Goal: Manage account settings

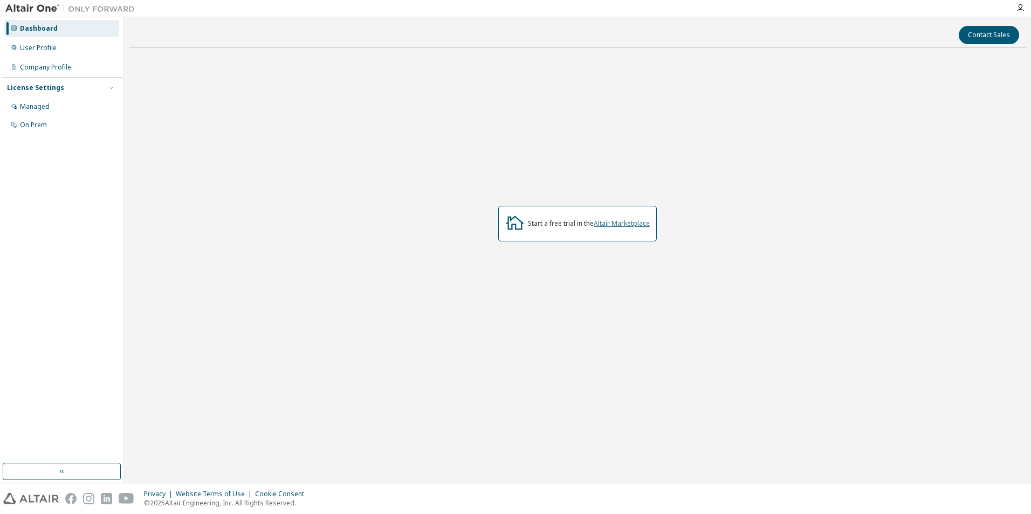
click at [619, 223] on link "Altair Marketplace" at bounding box center [621, 223] width 56 height 9
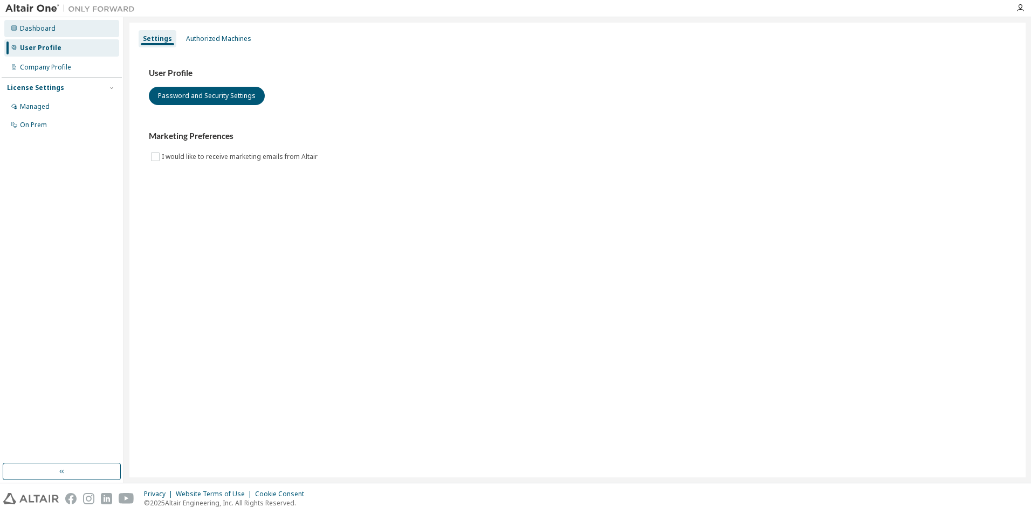
click at [39, 31] on div "Dashboard" at bounding box center [38, 28] width 36 height 9
click at [205, 99] on button "Password and Security Settings" at bounding box center [207, 96] width 116 height 18
click at [175, 98] on button "Password and Security Settings" at bounding box center [207, 96] width 116 height 18
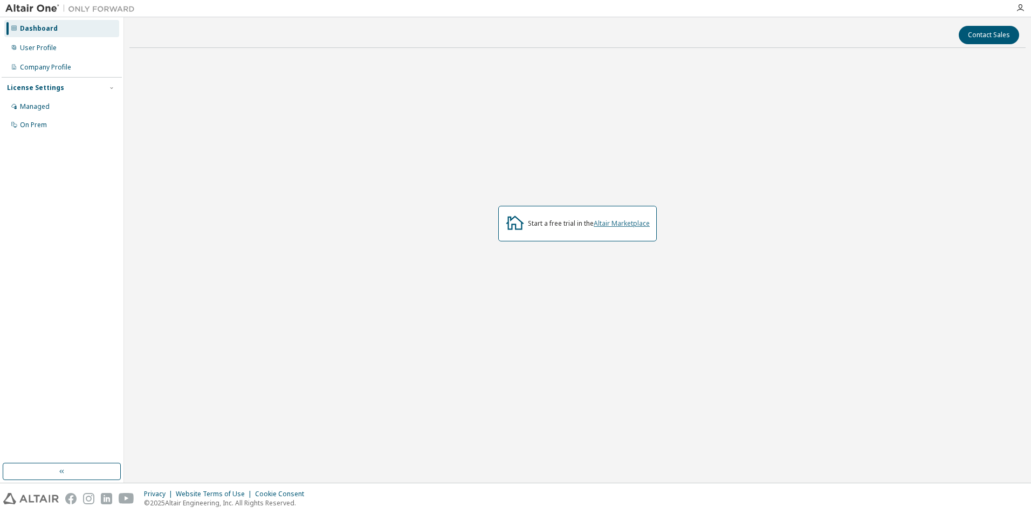
click at [620, 224] on link "Altair Marketplace" at bounding box center [621, 223] width 56 height 9
